Goal: Task Accomplishment & Management: Manage account settings

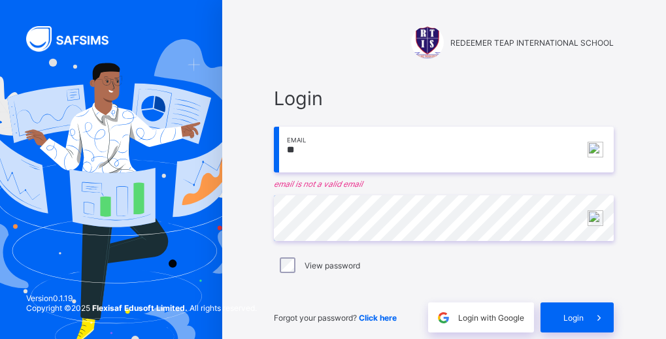
type input "*"
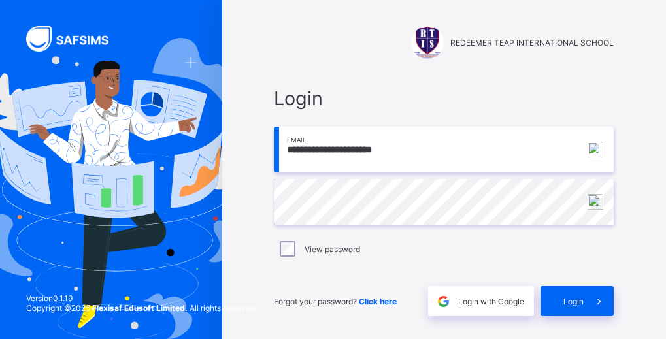
type input "**********"
click at [571, 306] on span "Login" at bounding box center [574, 302] width 20 height 10
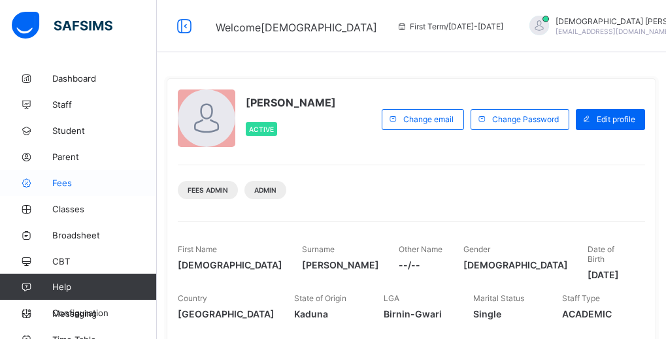
click at [72, 186] on span "Fees" at bounding box center [104, 183] width 105 height 10
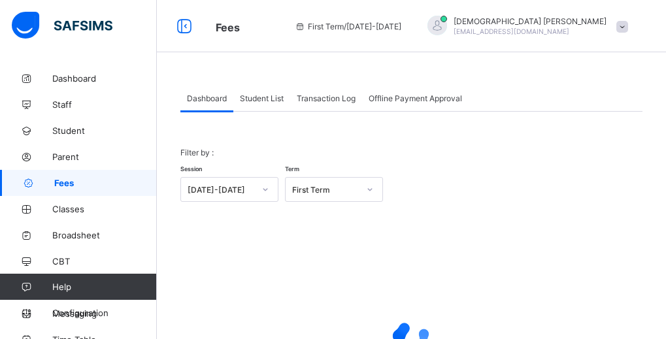
click at [259, 99] on span "Student List" at bounding box center [262, 99] width 44 height 10
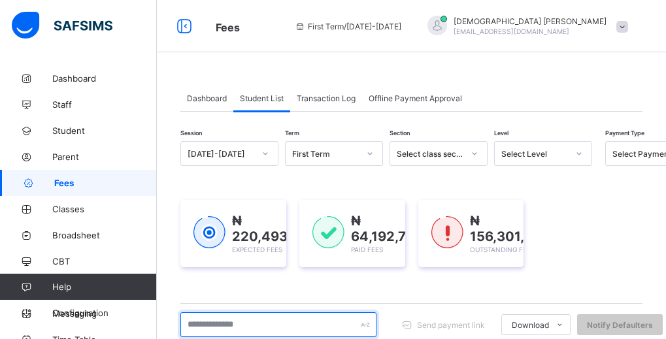
click at [252, 325] on input "text" at bounding box center [279, 325] width 196 height 25
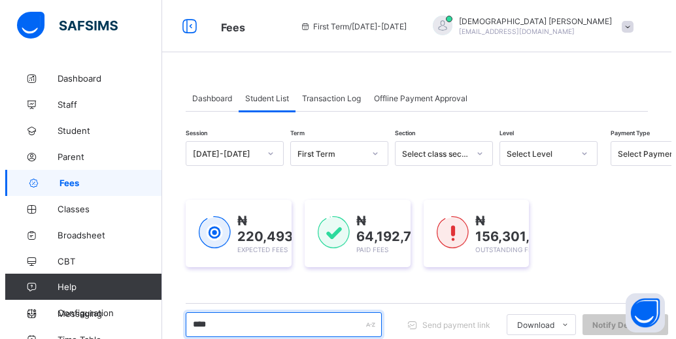
scroll to position [209, 0]
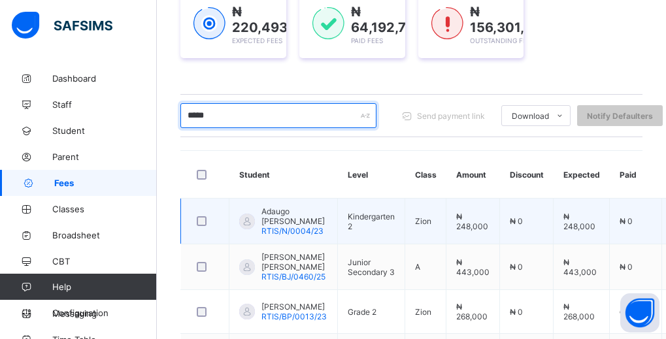
type input "*****"
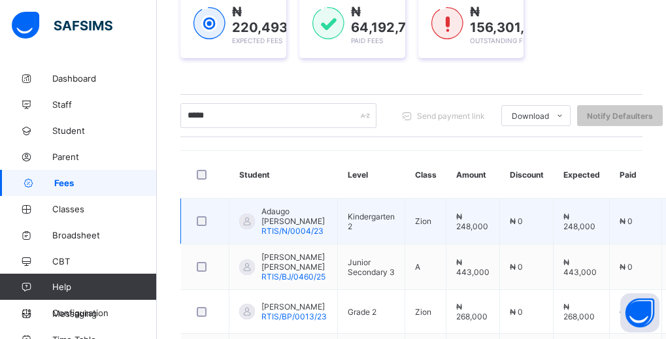
click at [295, 232] on span "RTIS/N/0004/23" at bounding box center [293, 231] width 62 height 10
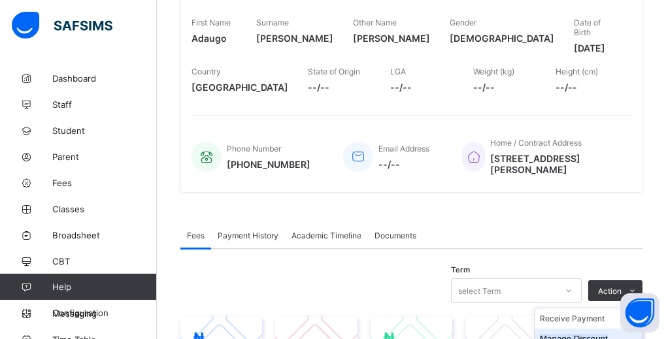
click at [587, 334] on button "Manage Discount" at bounding box center [574, 339] width 68 height 10
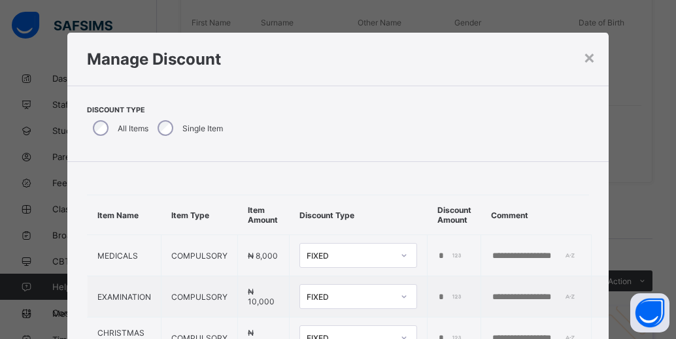
click at [318, 146] on div "Discount Type All Items Single Item" at bounding box center [337, 124] width 541 height 77
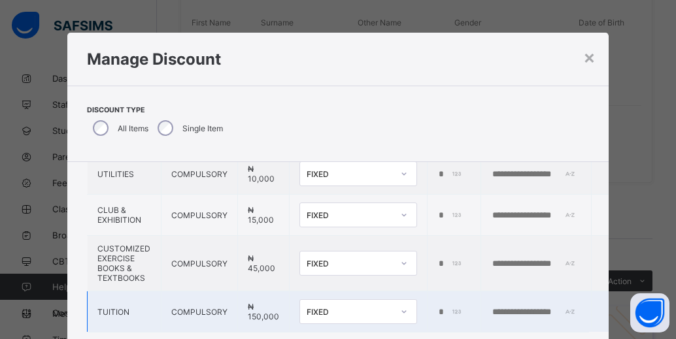
scroll to position [28, 0]
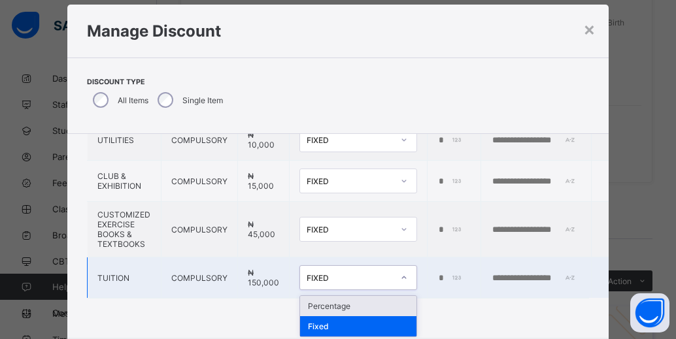
click at [357, 290] on div "option Percentage focused, 1 of 2. 2 results available. Use Up and Down to choo…" at bounding box center [359, 278] width 118 height 25
click at [357, 305] on div "Percentage" at bounding box center [358, 306] width 116 height 20
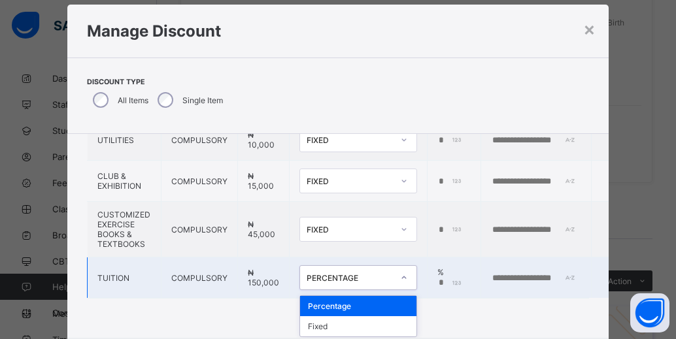
click at [364, 278] on div "PERCENTAGE" at bounding box center [350, 278] width 86 height 10
click at [344, 321] on div "Fixed" at bounding box center [358, 327] width 116 height 20
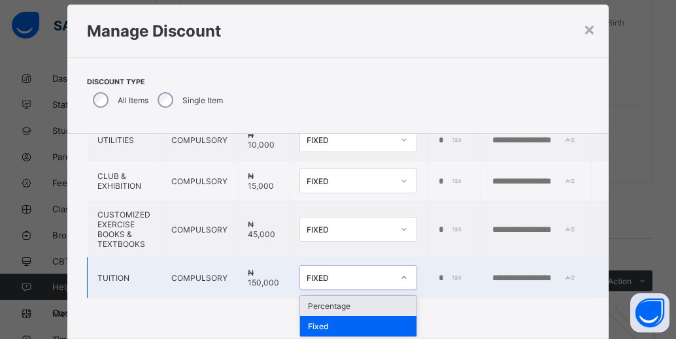
click at [341, 277] on div "FIXED" at bounding box center [350, 278] width 86 height 10
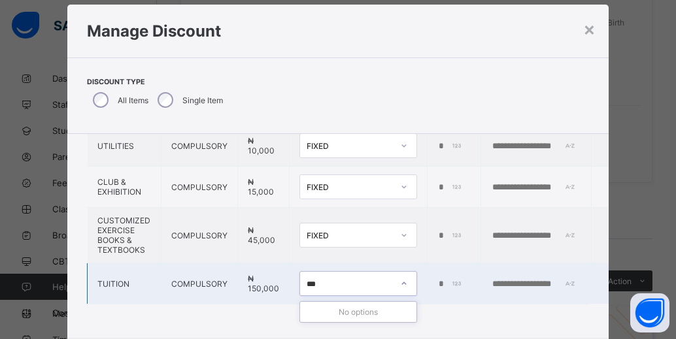
type input "****"
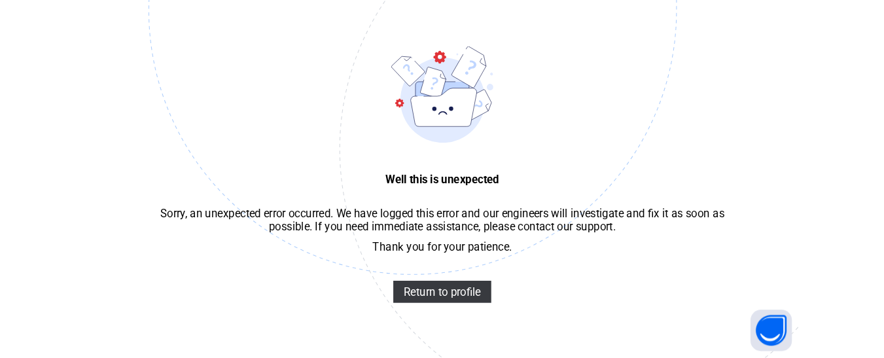
scroll to position [39, 0]
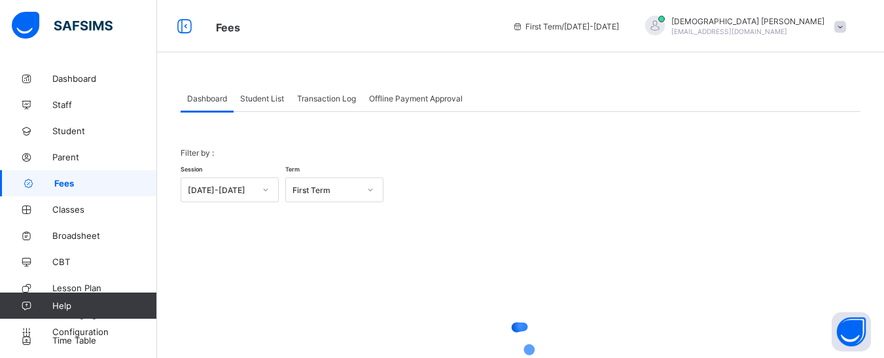
click at [259, 92] on div "Student List" at bounding box center [261, 98] width 57 height 26
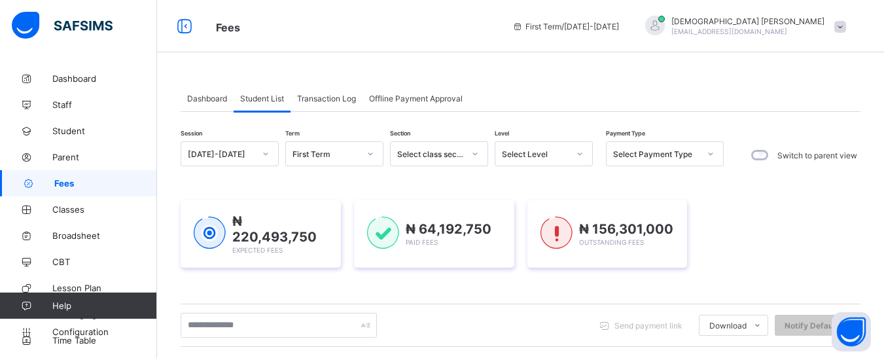
click at [262, 280] on div "₦ 220,493,750 Expected Fees ₦ 64,192,750 Paid Fees ₦ 156,301,000 Outstanding Fe…" at bounding box center [520, 234] width 679 height 107
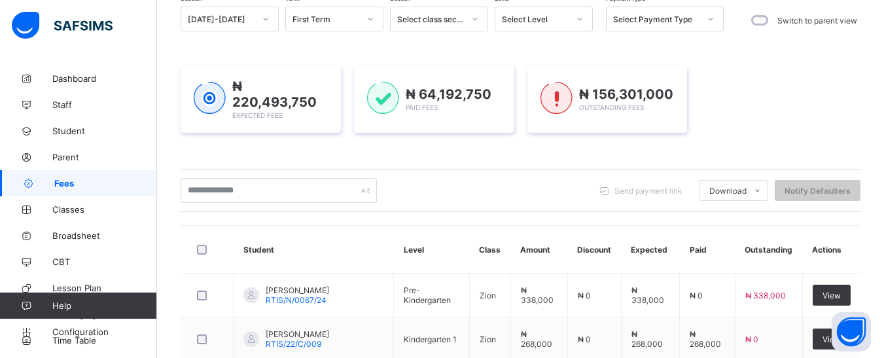
scroll to position [157, 0]
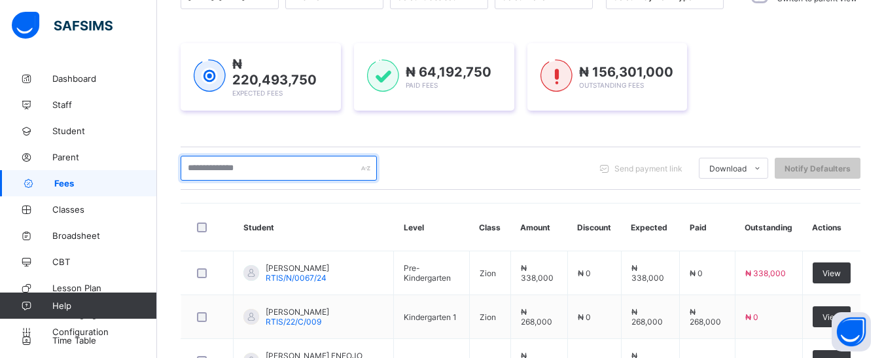
click at [251, 167] on input "text" at bounding box center [279, 168] width 196 height 25
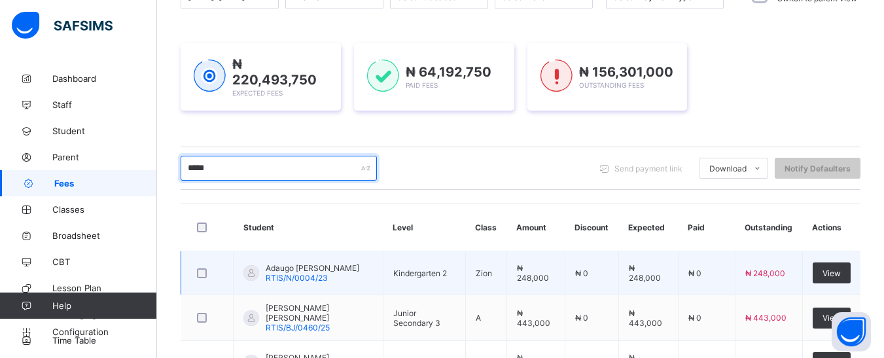
type input "*****"
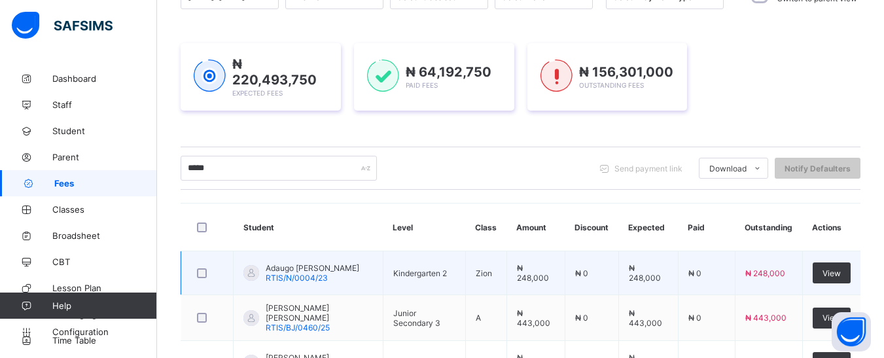
click at [315, 273] on span "RTIS/N/0004/23" at bounding box center [297, 278] width 62 height 10
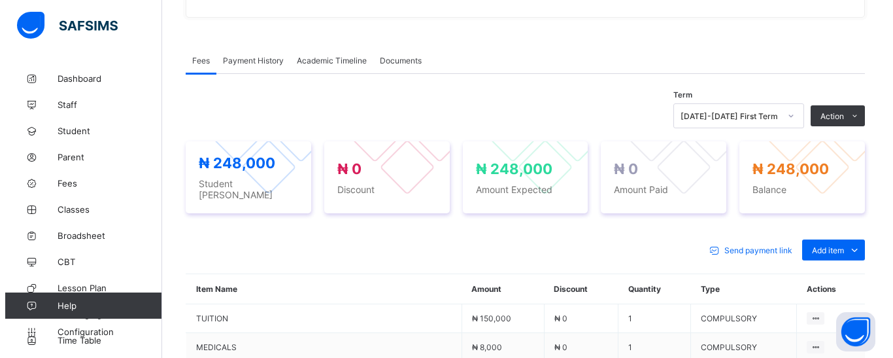
scroll to position [445, 0]
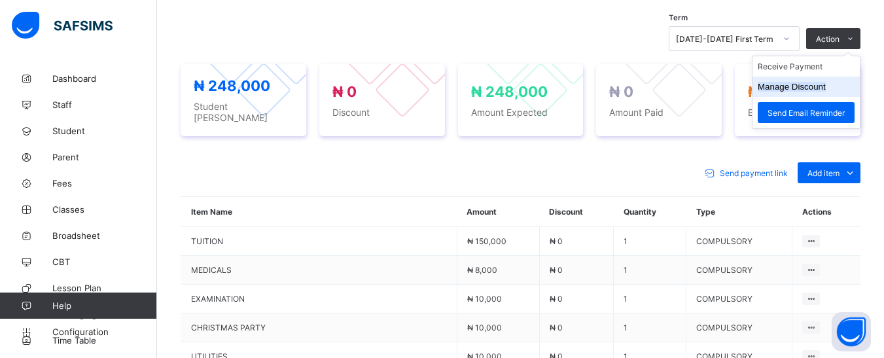
click at [818, 84] on button "Manage Discount" at bounding box center [791, 87] width 68 height 10
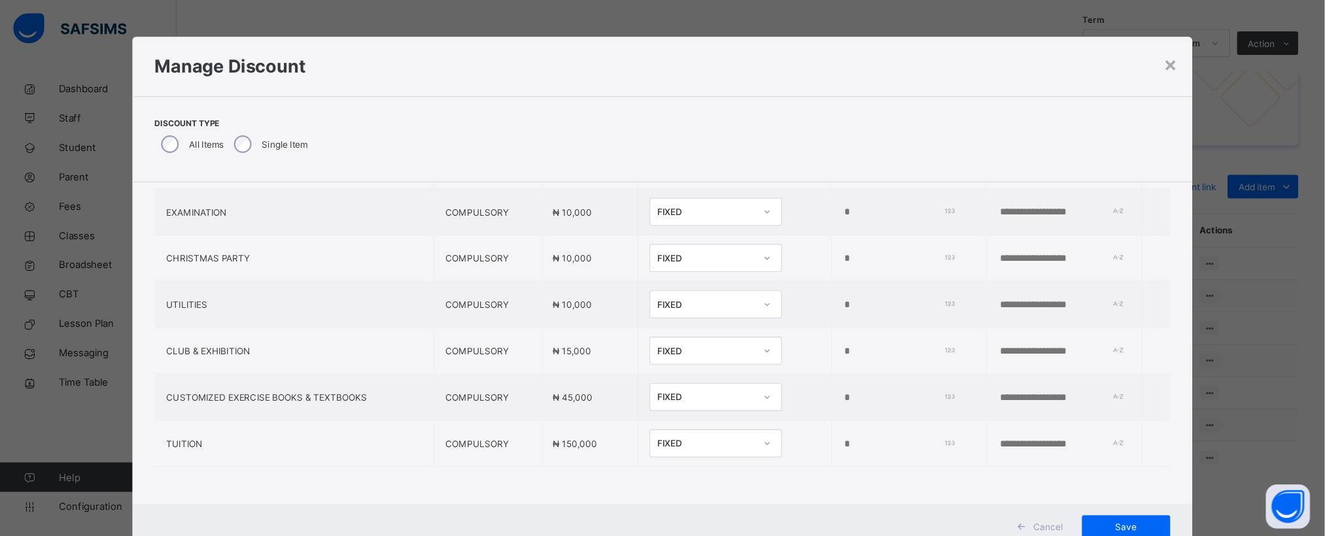
scroll to position [80, 0]
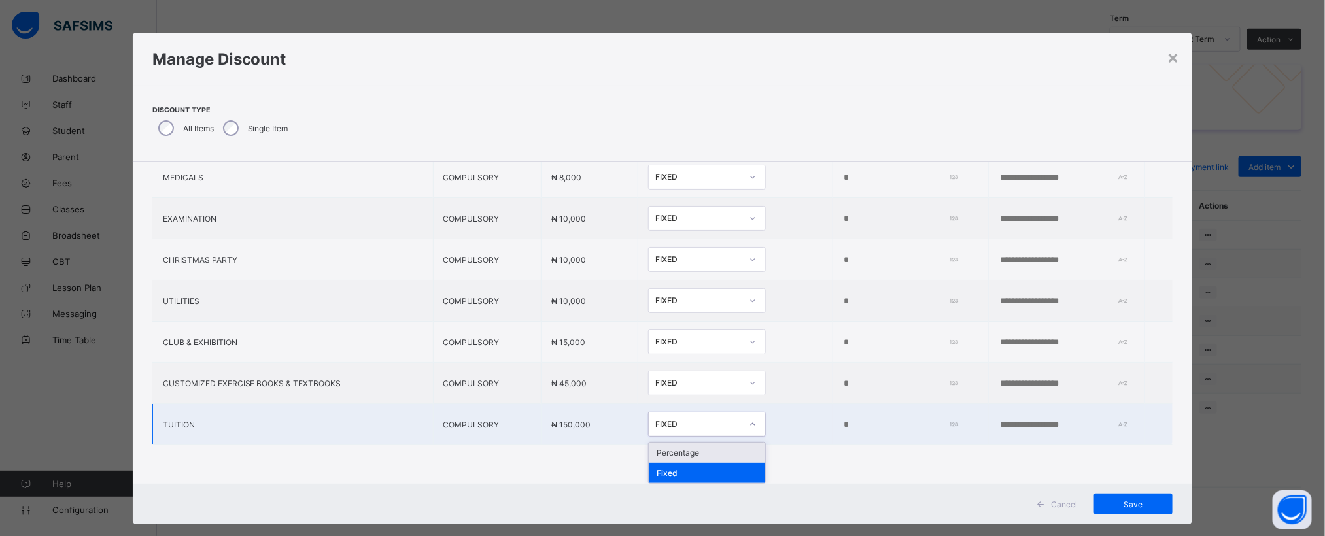
click at [659, 357] on div "FIXED" at bounding box center [695, 424] width 92 height 18
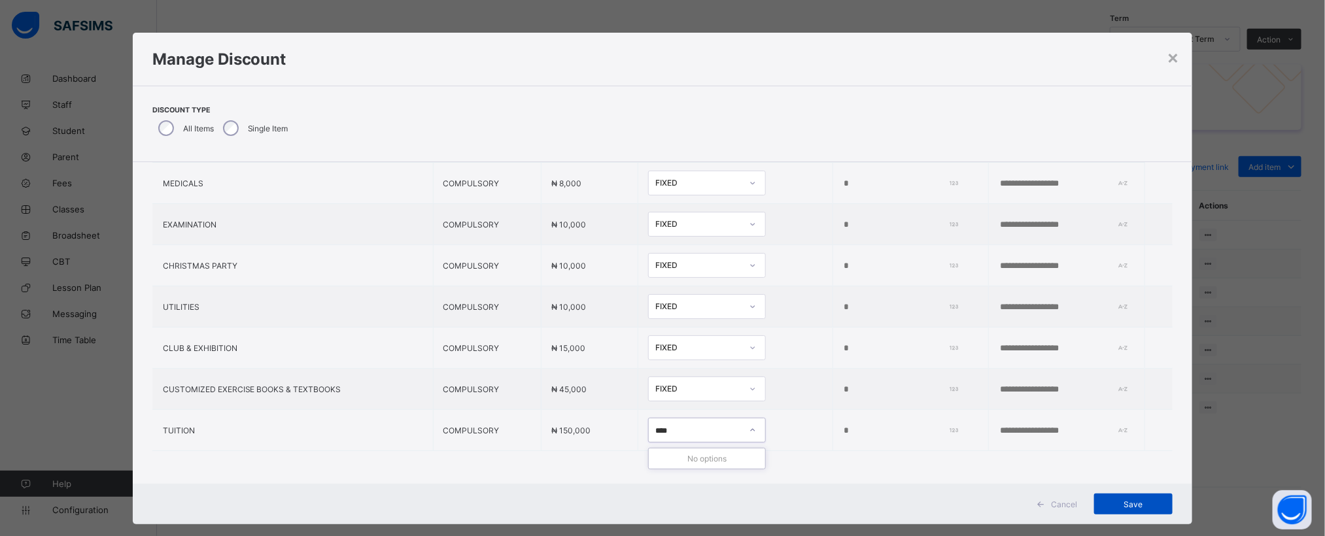
type input "****"
click at [883, 357] on span "Save" at bounding box center [1133, 505] width 59 height 10
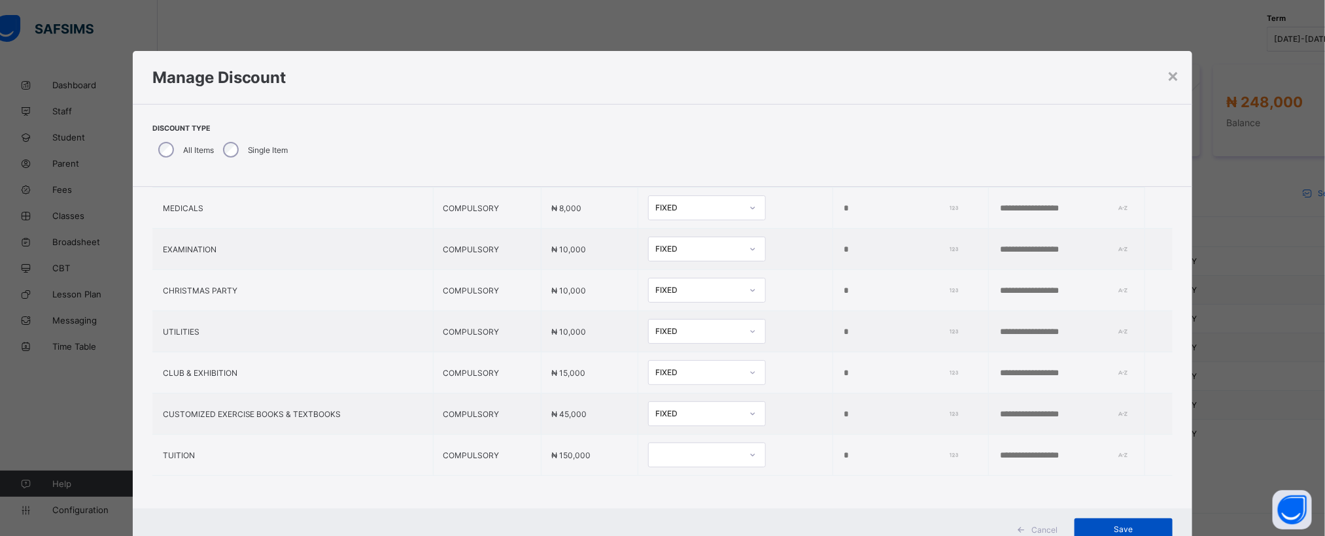
scroll to position [39, 0]
